Goal: Transaction & Acquisition: Purchase product/service

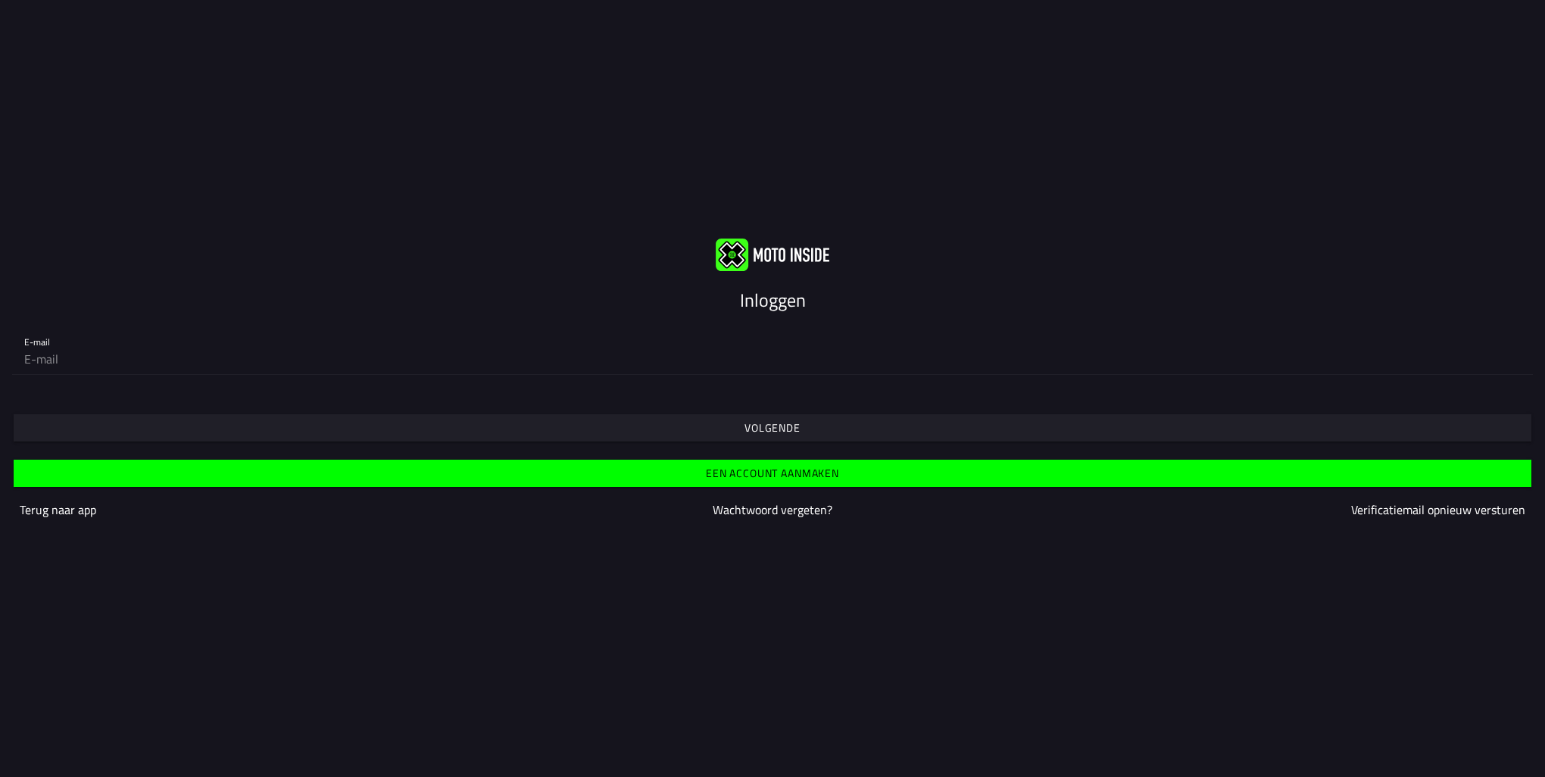
click at [351, 357] on input "email" at bounding box center [772, 359] width 1497 height 30
type input "[EMAIL_ADDRESS][DOMAIN_NAME]"
click at [0, 0] on slot "Volgende" at bounding box center [0, 0] width 0 height 0
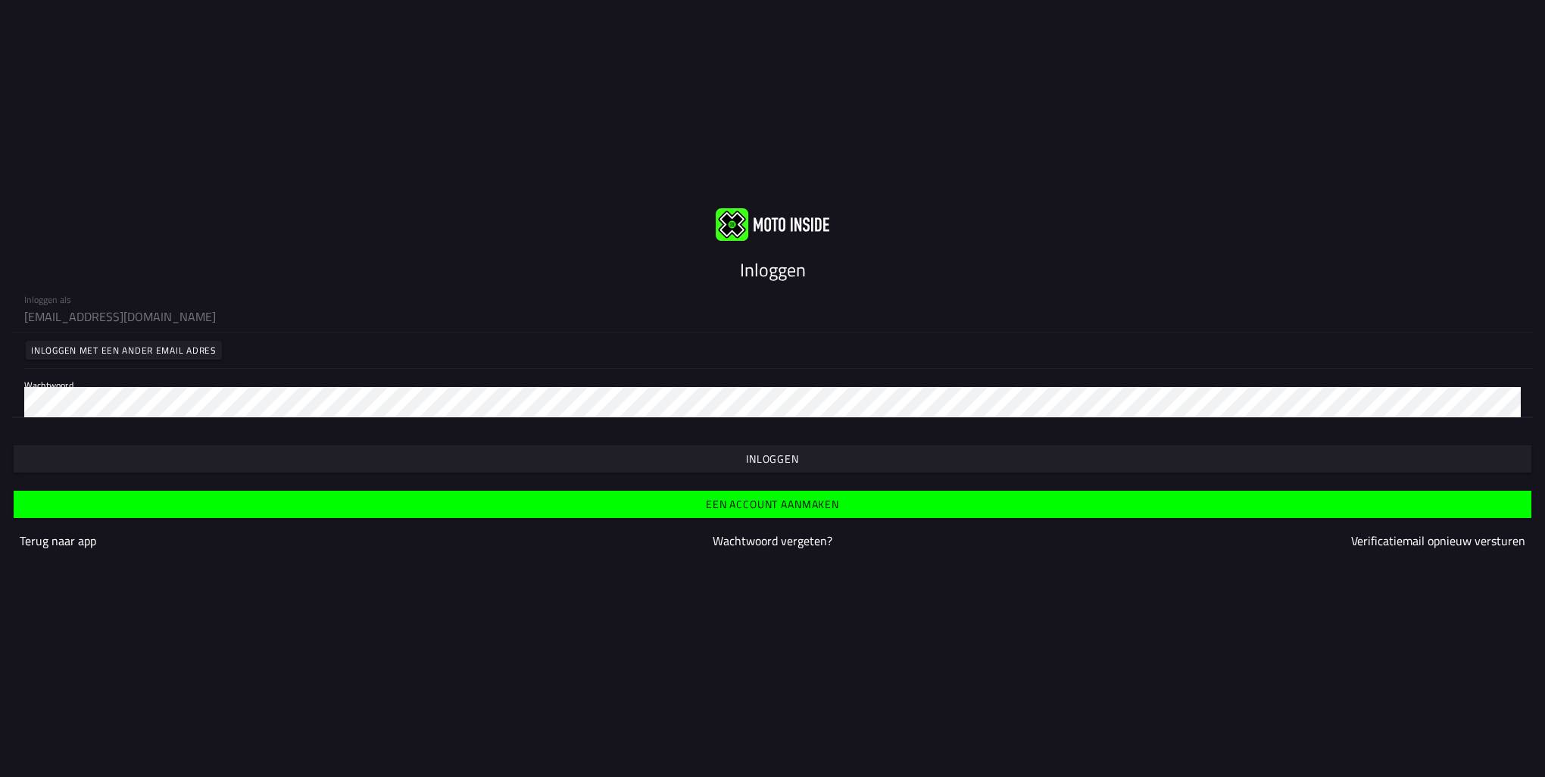
click at [742, 466] on span "button" at bounding box center [772, 458] width 1494 height 27
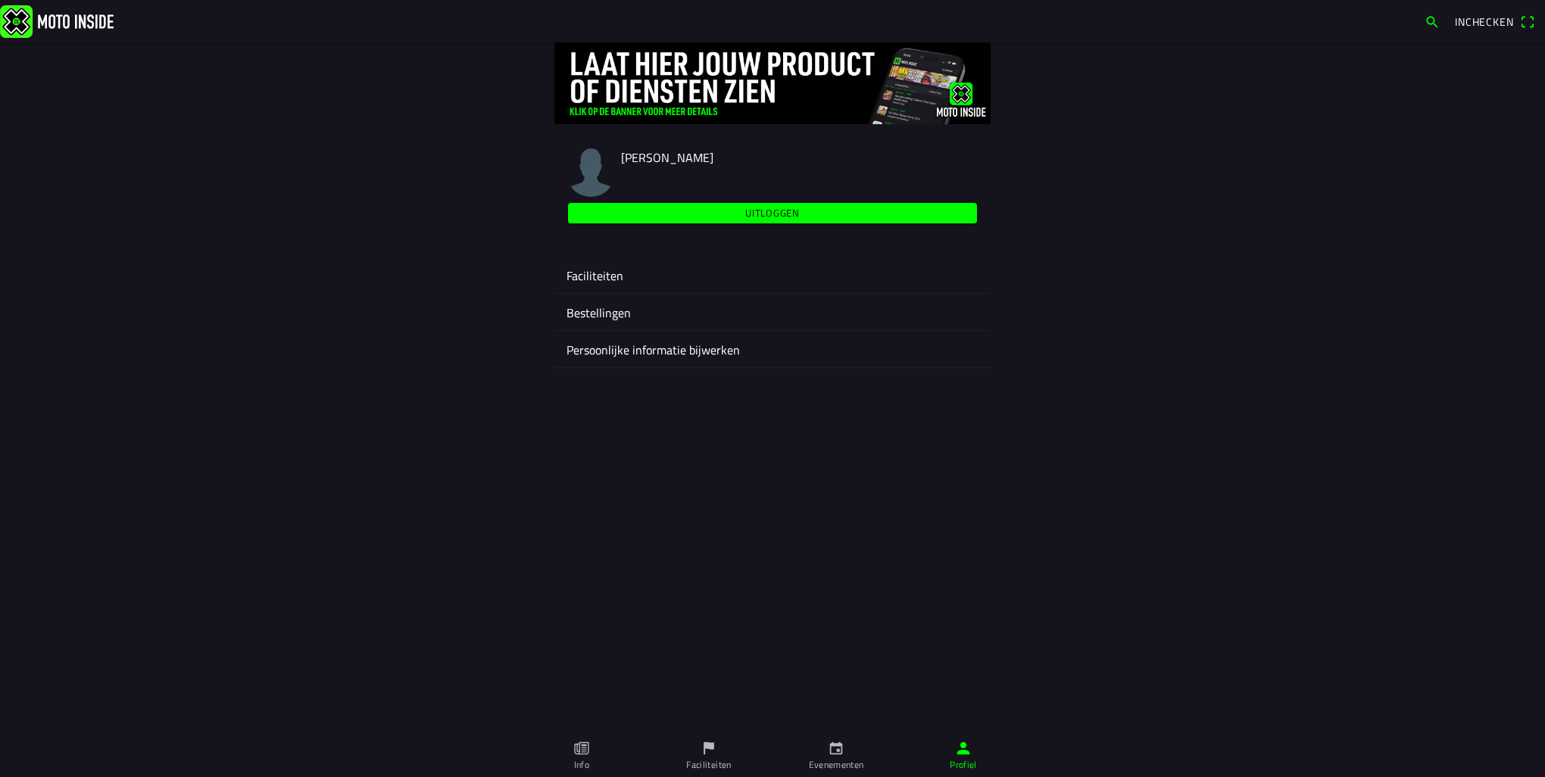
click at [639, 280] on ion-label "Faciliteiten" at bounding box center [773, 276] width 412 height 18
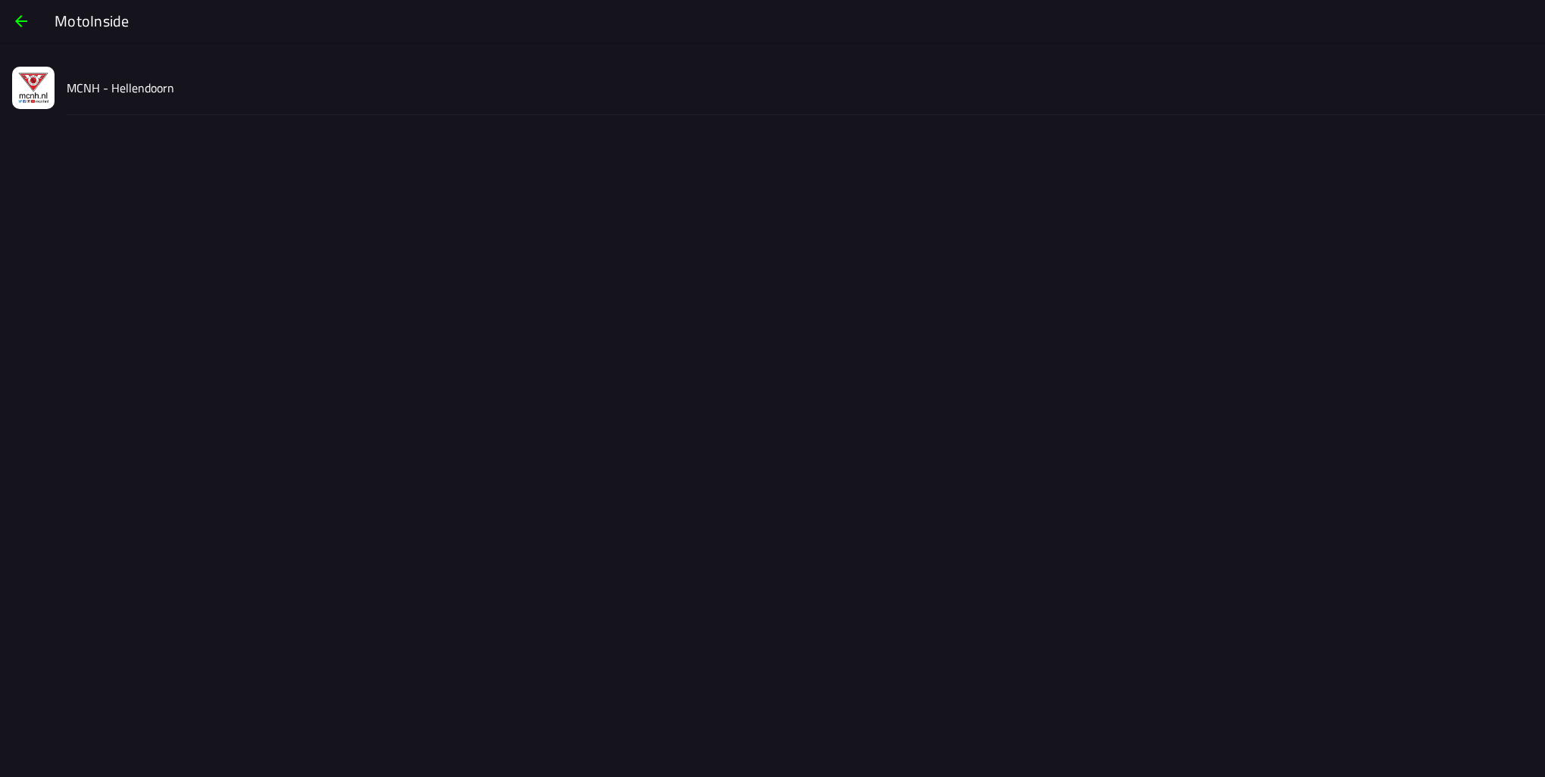
click at [164, 115] on ion-list "MCNH - Hellendoorn" at bounding box center [772, 88] width 1545 height 67
click at [145, 98] on div "MCNH - Hellendoorn" at bounding box center [800, 88] width 1466 height 54
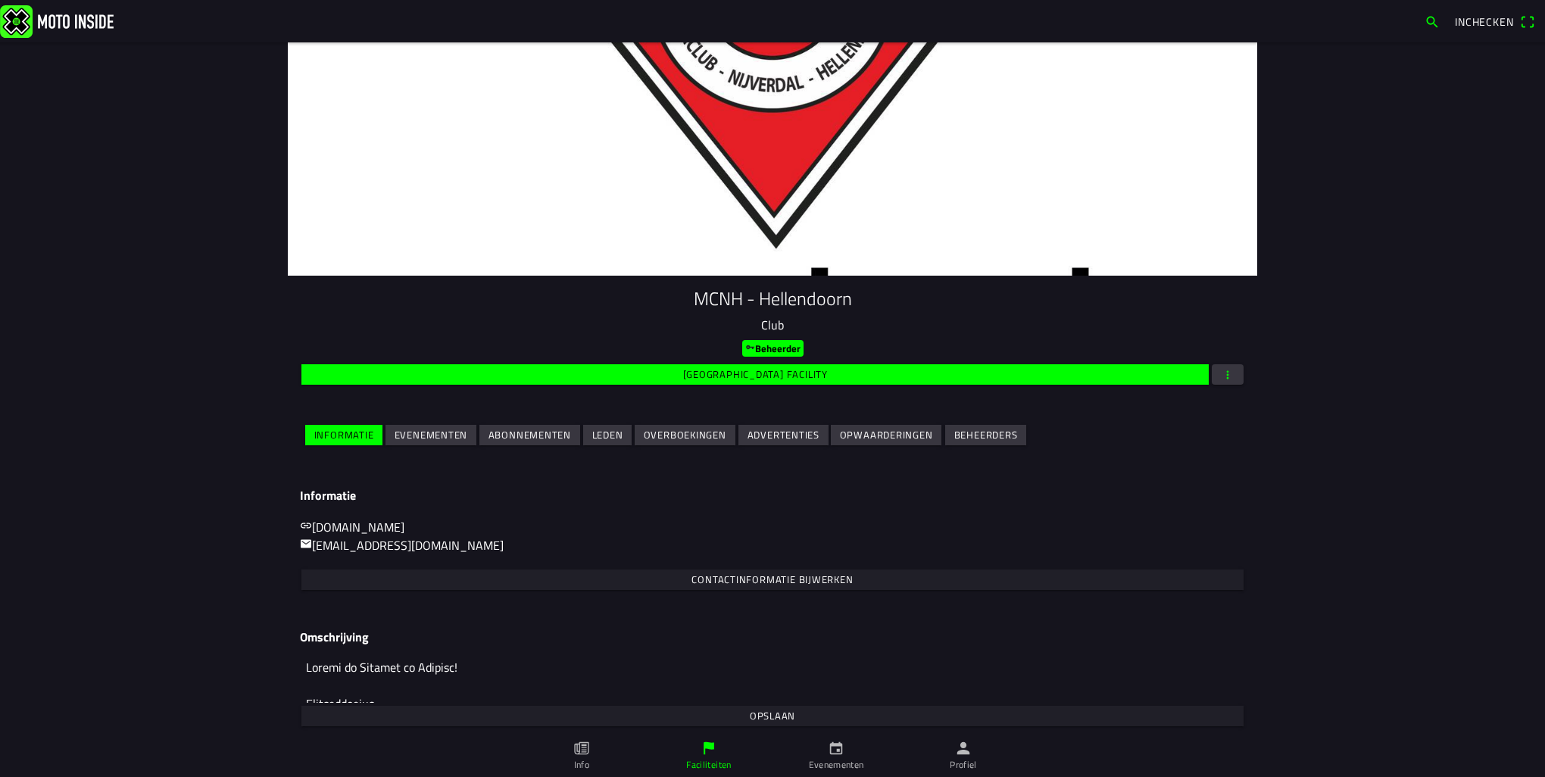
click at [426, 445] on span "Evenementen" at bounding box center [431, 435] width 73 height 20
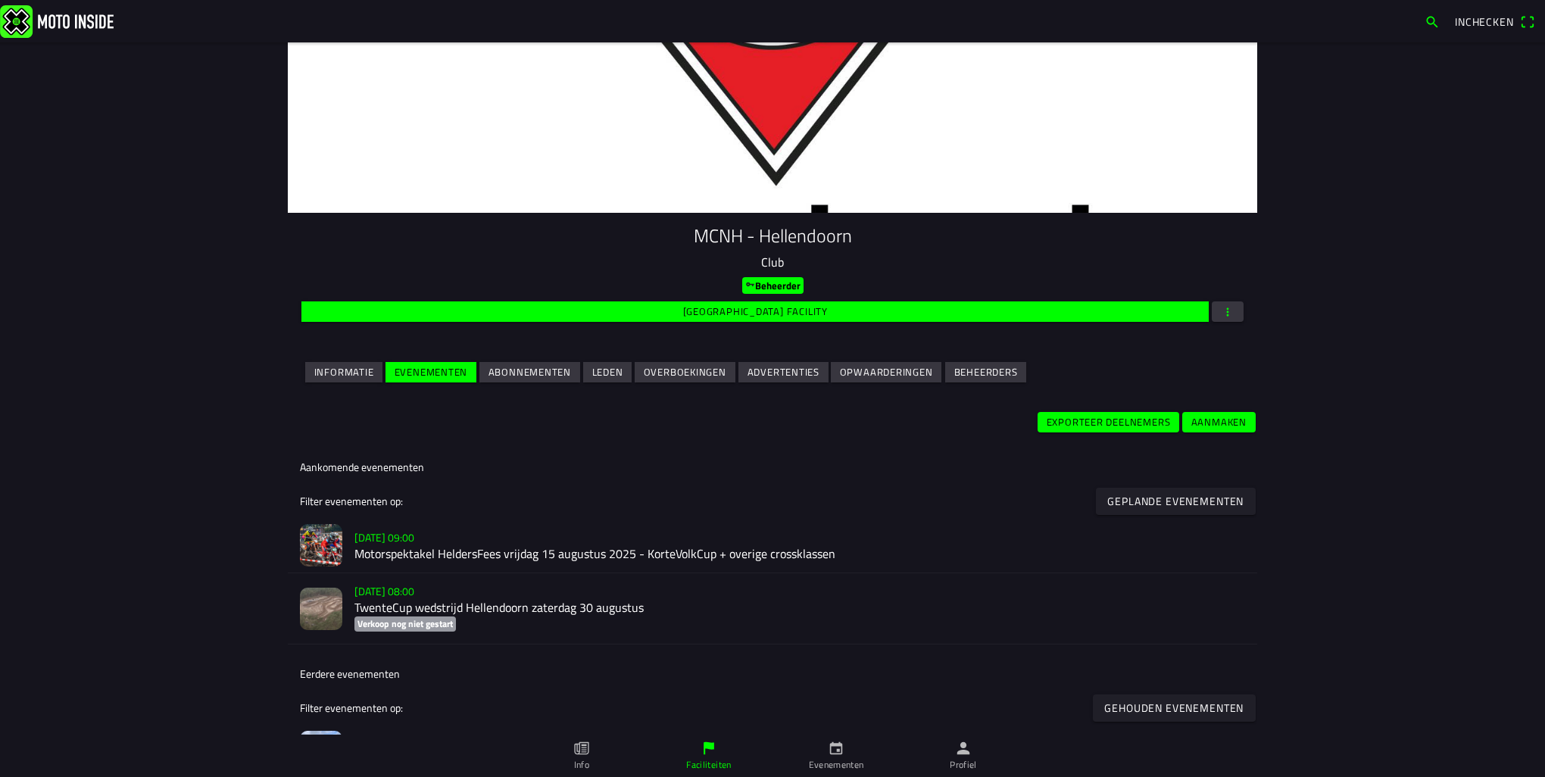
scroll to position [76, 0]
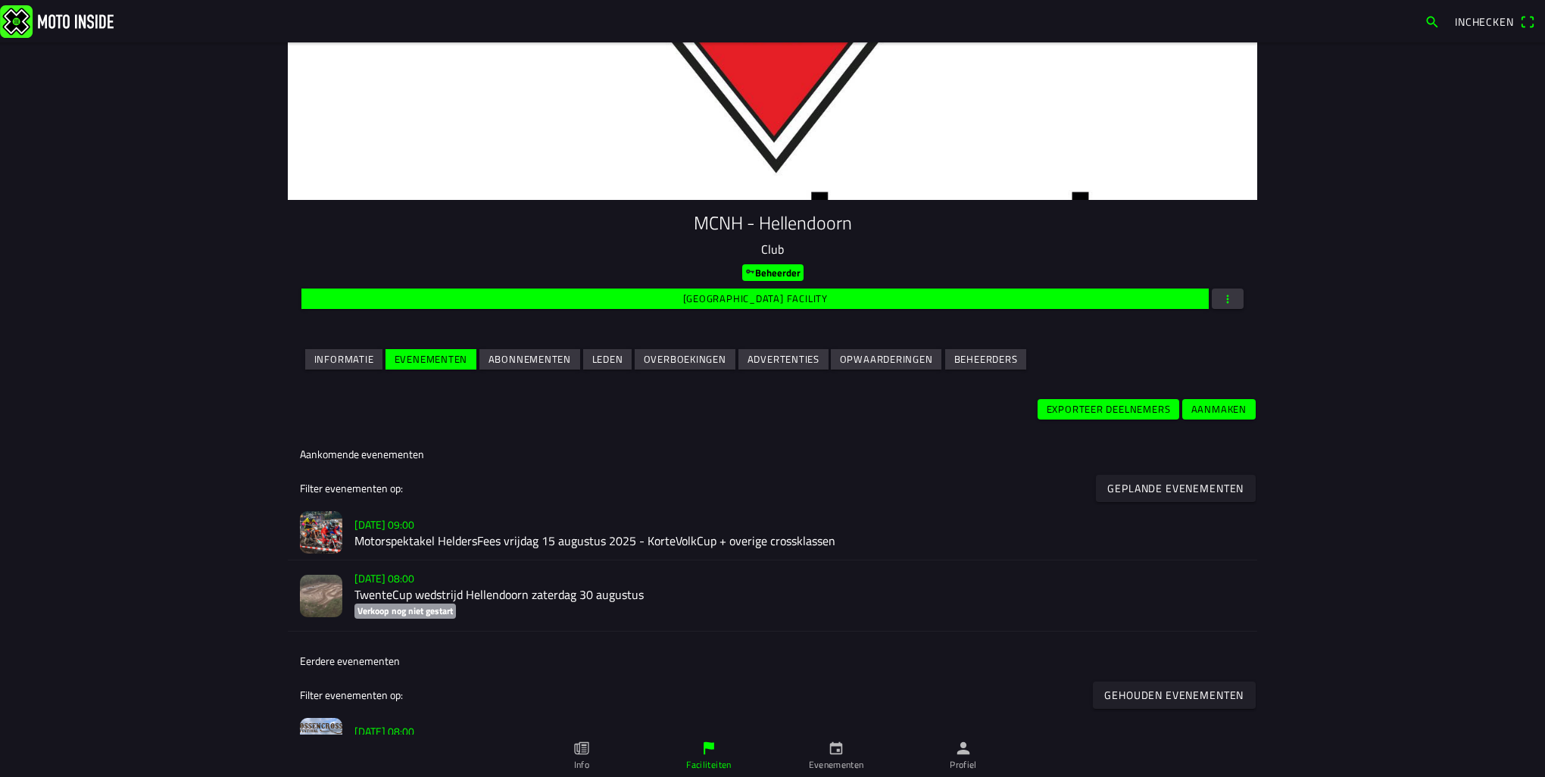
click at [390, 539] on h2 "Motorspektakel HeldersFees vrijdag 15 augustus 2025 - KorteVolkCup + overige cr…" at bounding box center [799, 542] width 891 height 14
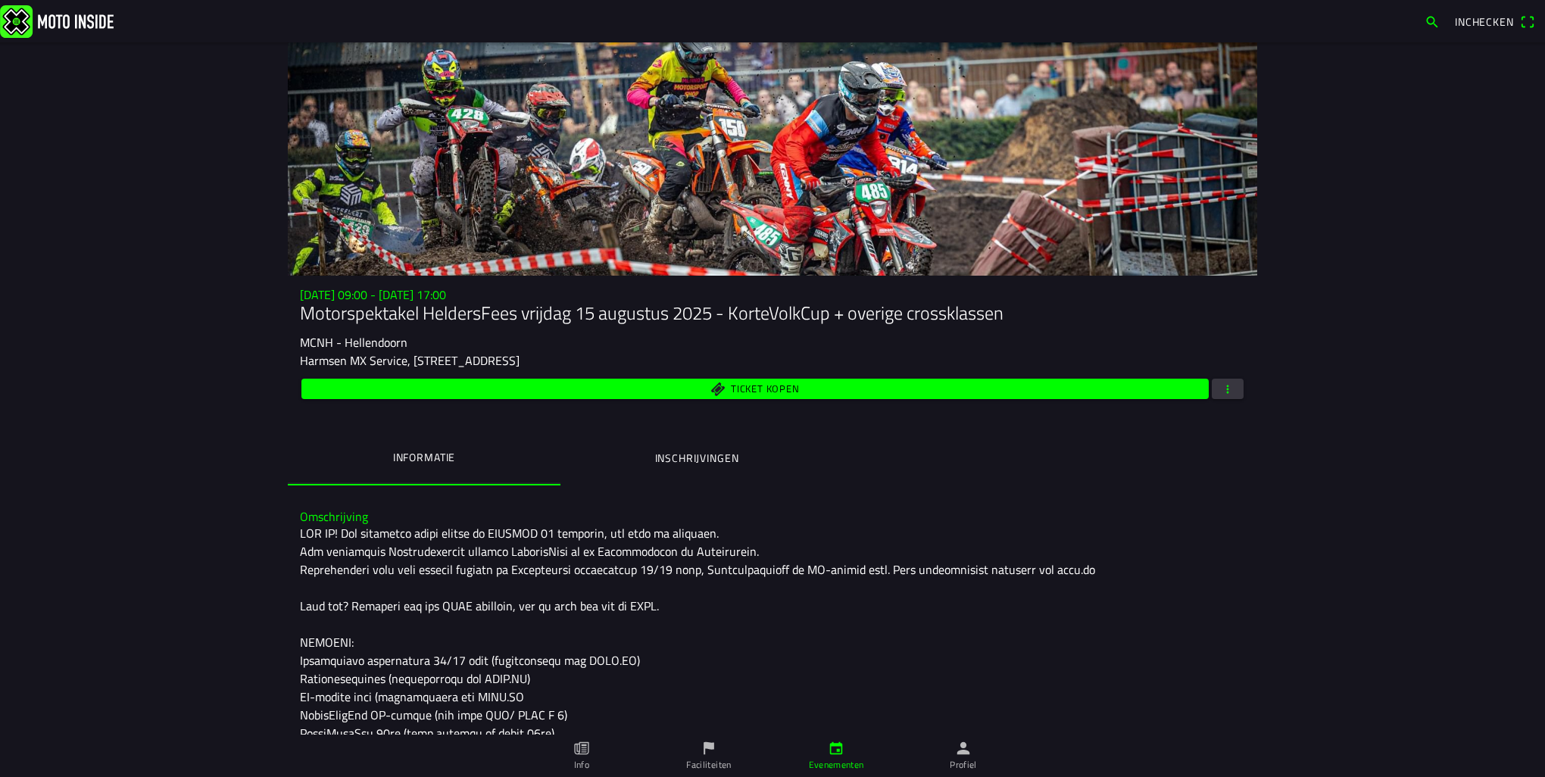
click at [1234, 387] on button "button" at bounding box center [1228, 389] width 32 height 20
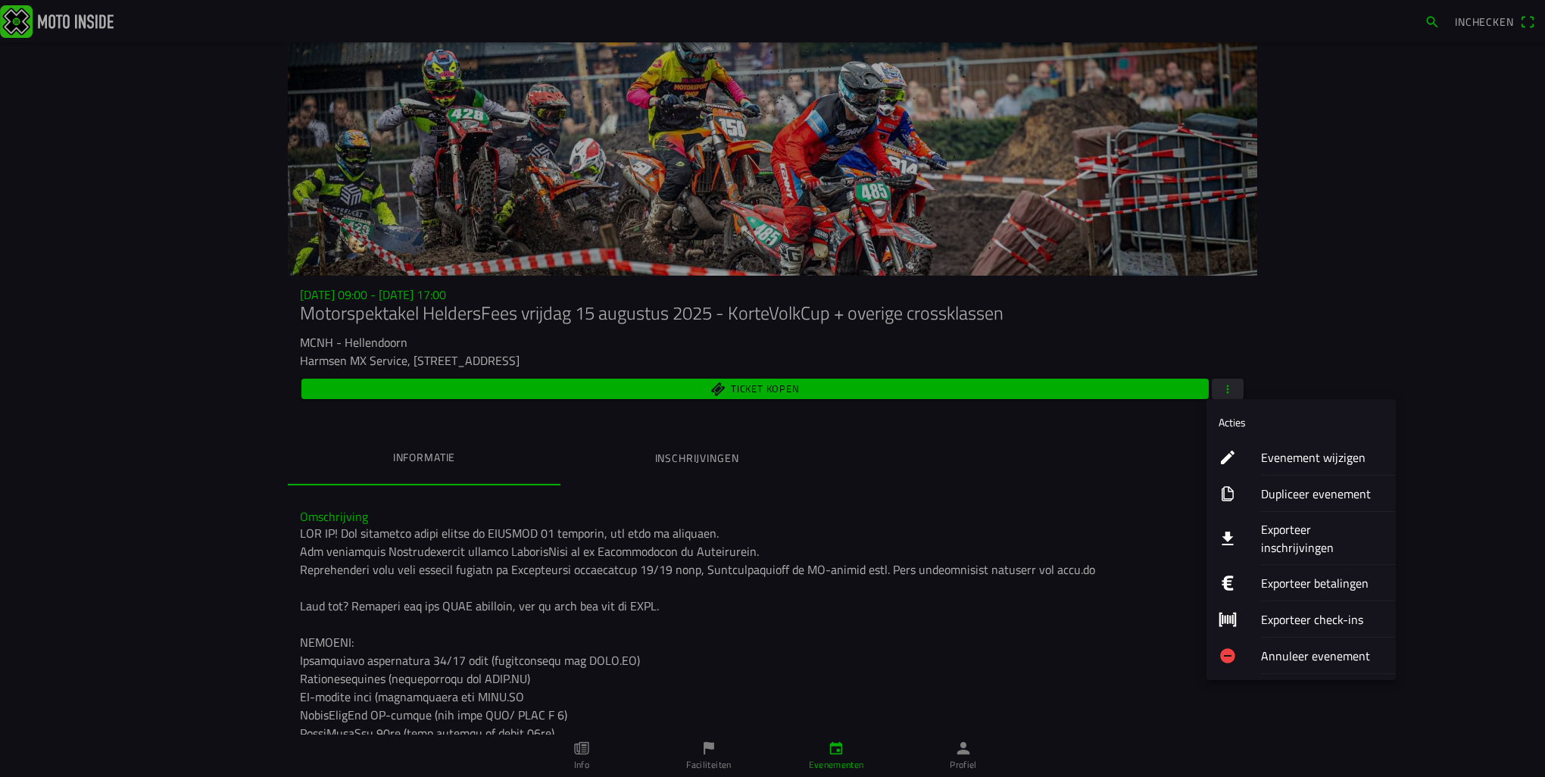
click at [1312, 535] on ion-label "Exporteer inschrijvingen" at bounding box center [1322, 538] width 123 height 36
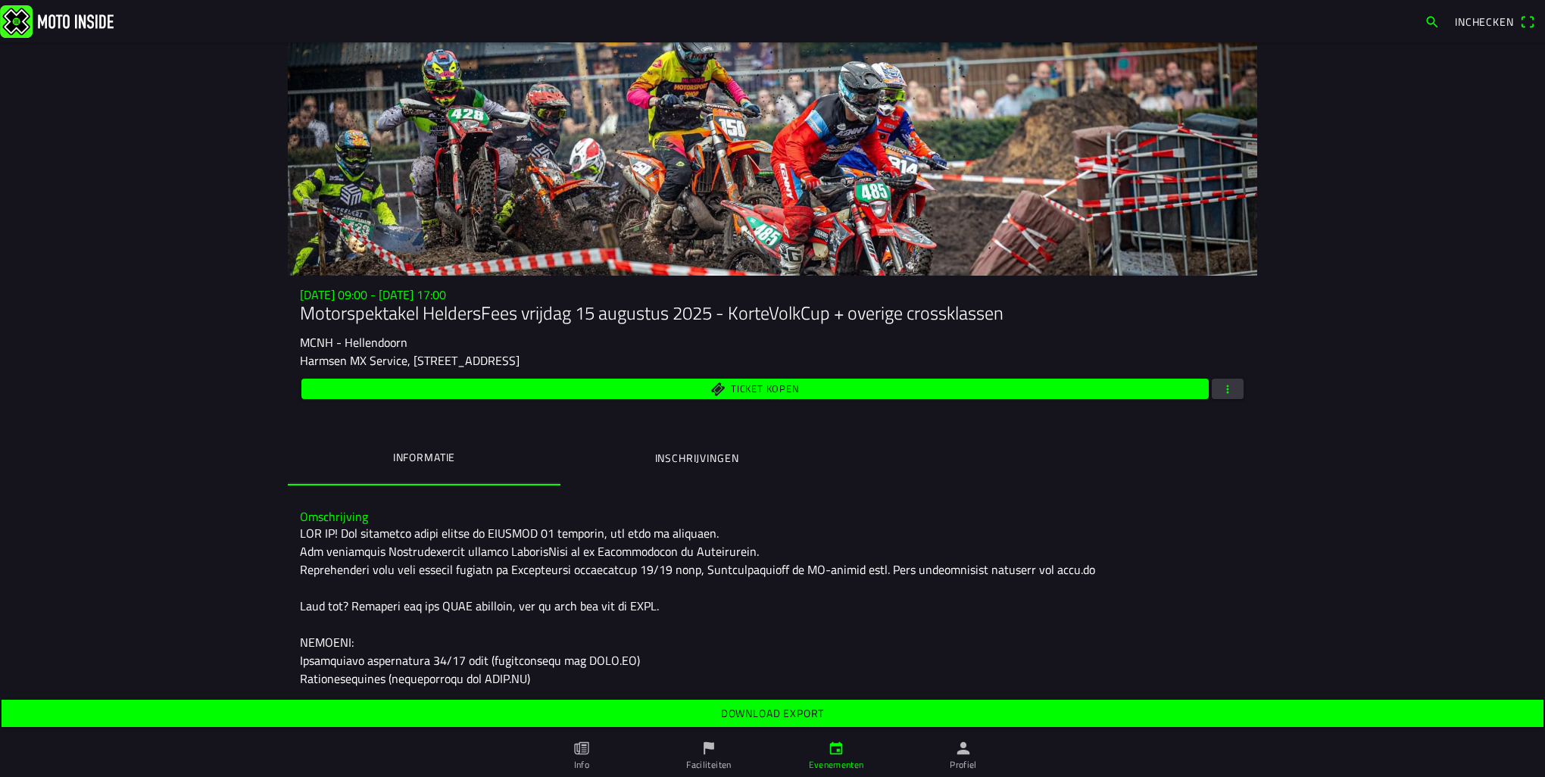
click at [0, 0] on slot "Download export" at bounding box center [0, 0] width 0 height 0
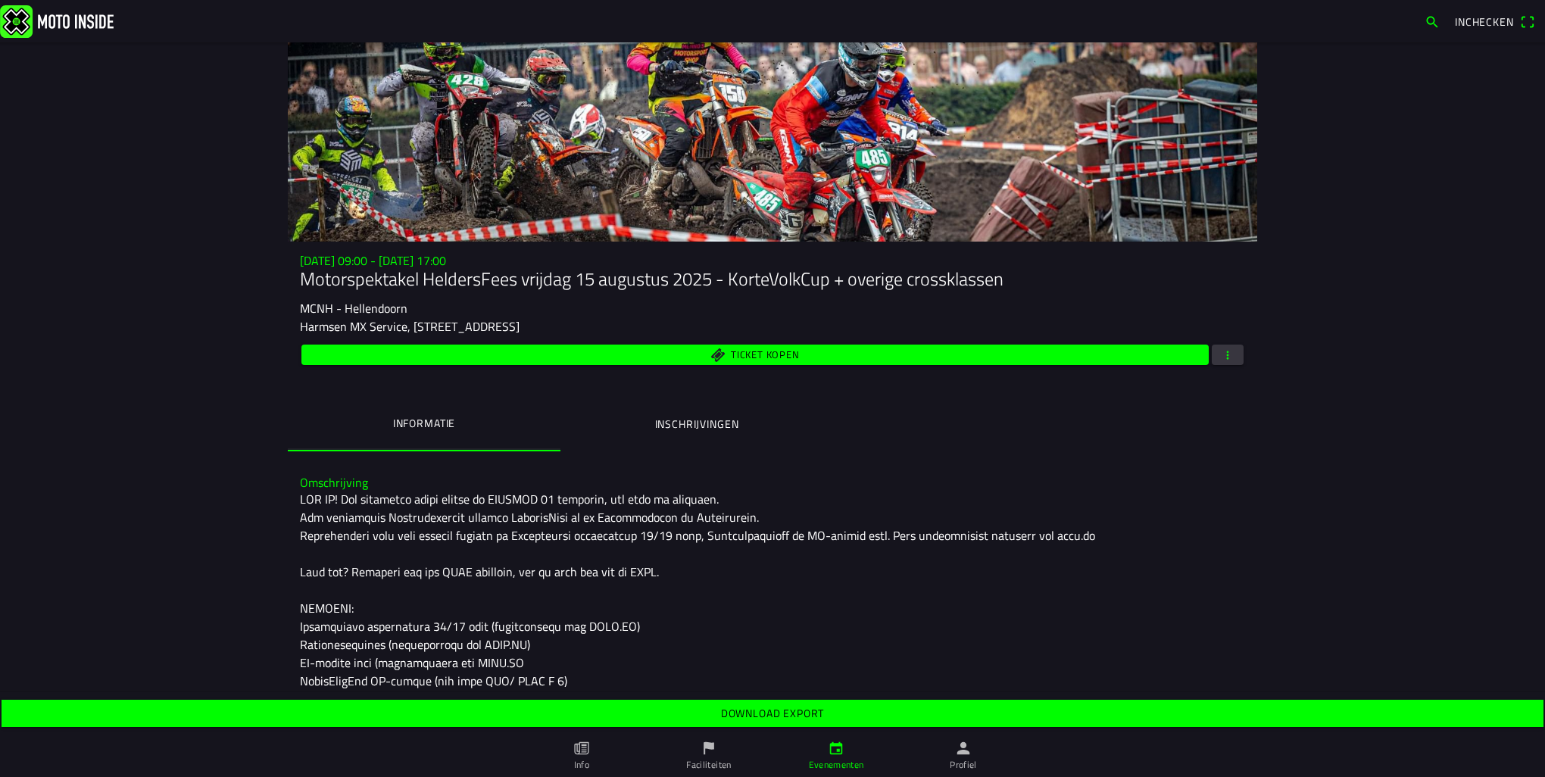
scroll to position [27, 0]
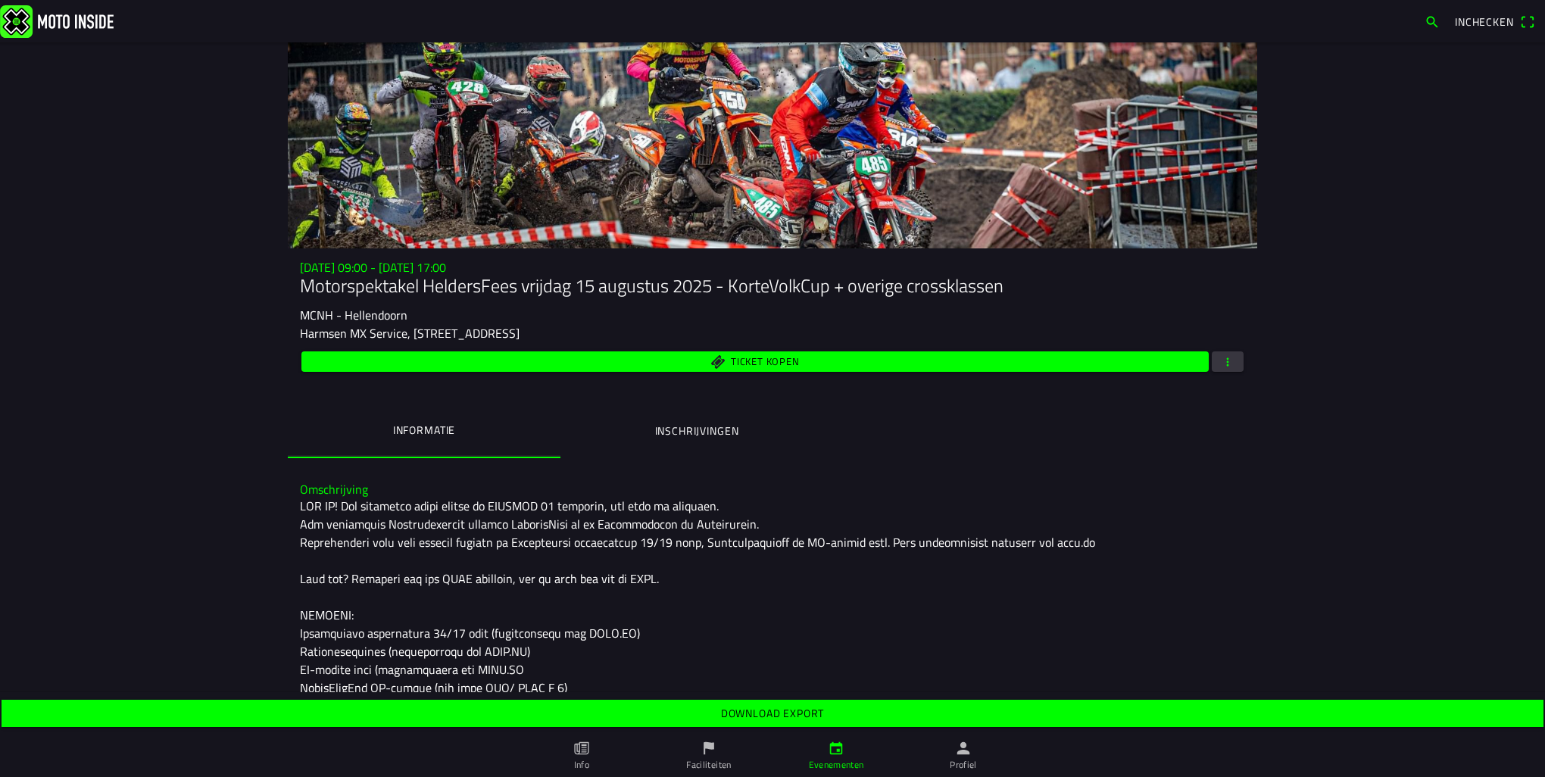
click at [733, 377] on div "[DATE] 09:00 - [DATE] 17:00 Motorspektakel HeldersFees [DATE] - KorteVolkCup + …" at bounding box center [772, 360] width 969 height 198
click at [732, 362] on span "Ticket kopen" at bounding box center [765, 362] width 68 height 10
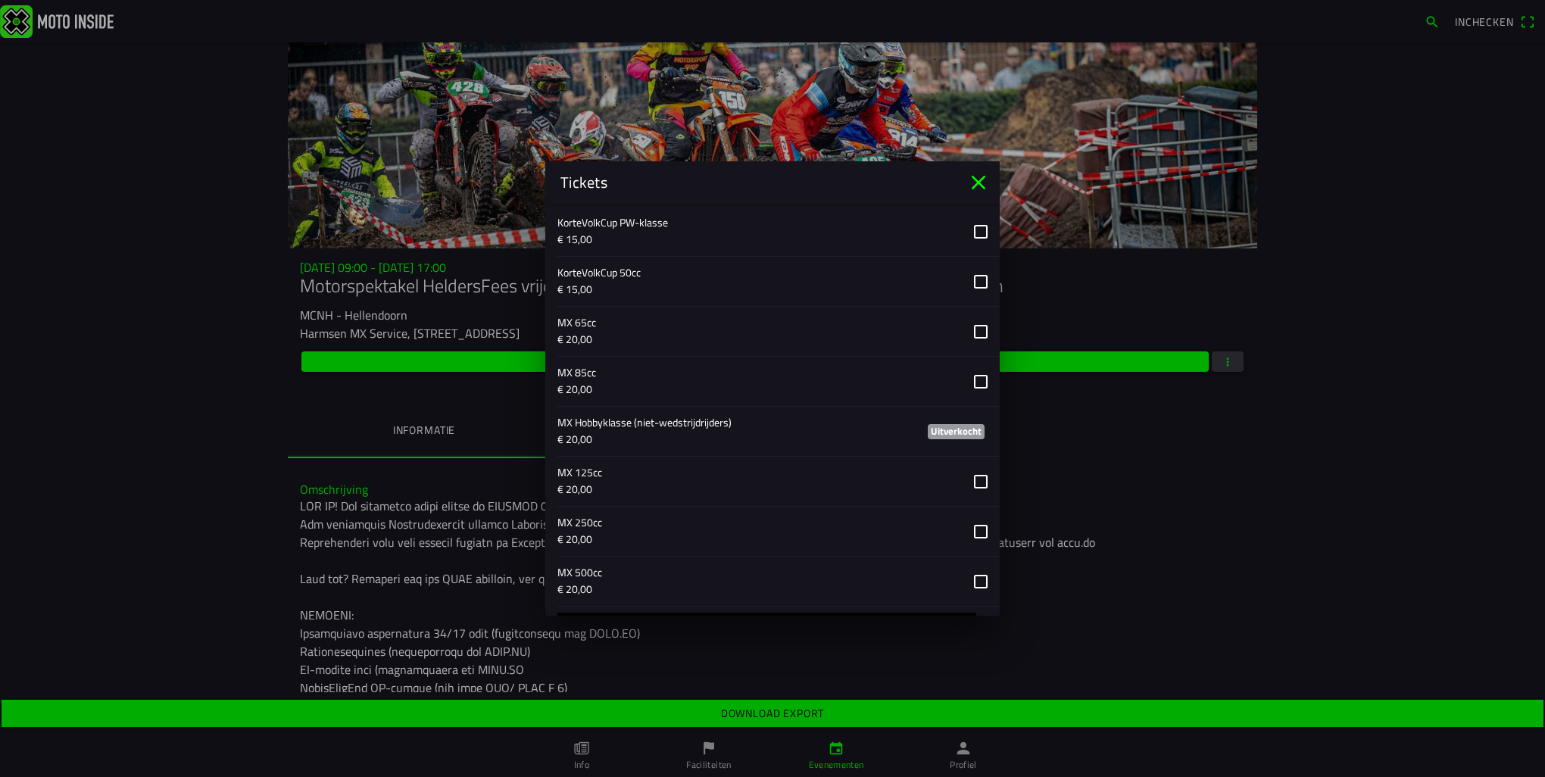
scroll to position [494, 0]
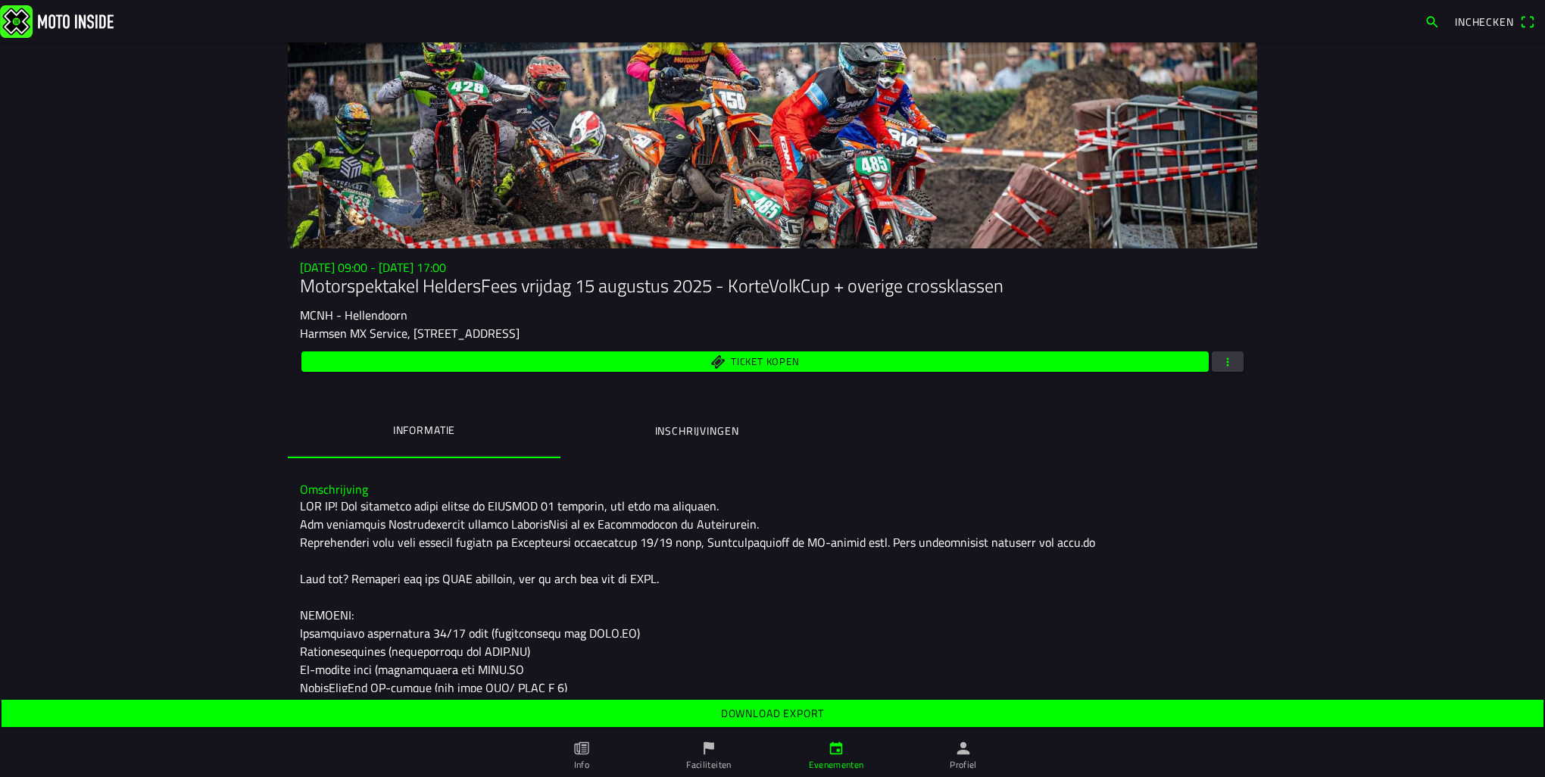
click at [238, 353] on ion-backdrop at bounding box center [772, 388] width 1545 height 777
